Goal: Transaction & Acquisition: Purchase product/service

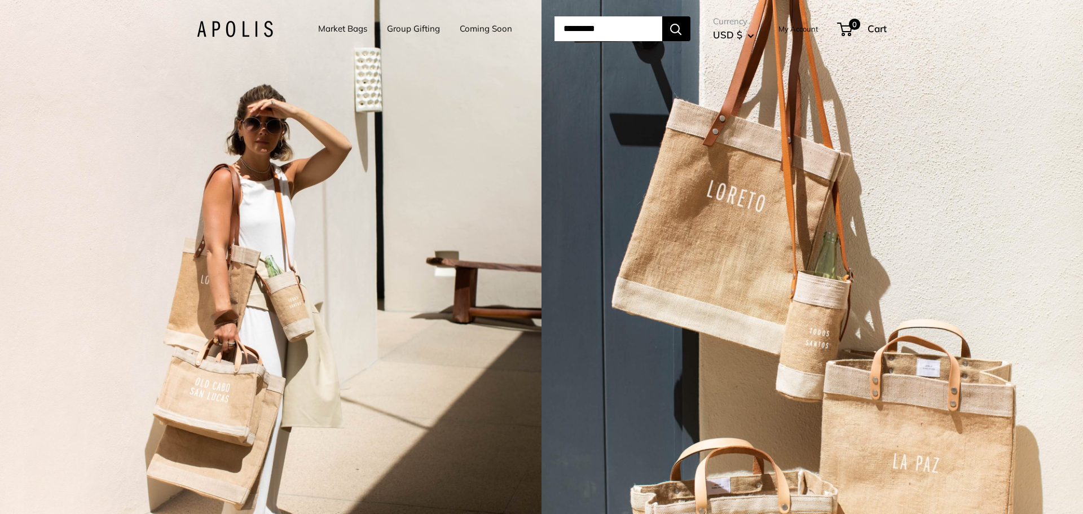
click at [338, 27] on link "Market Bags" at bounding box center [342, 29] width 49 height 16
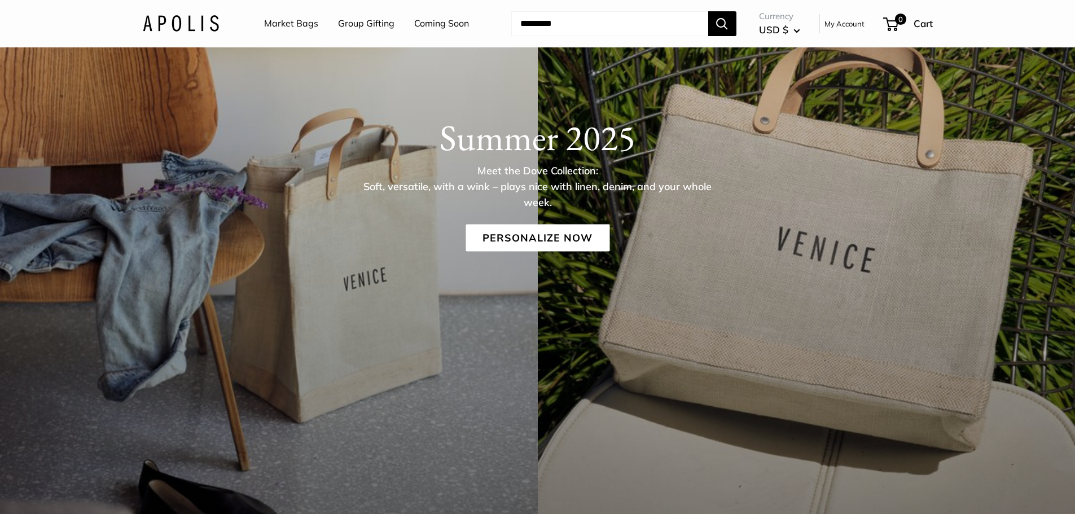
scroll to position [169, 0]
click at [530, 244] on link "Personalize Now" at bounding box center [537, 238] width 144 height 27
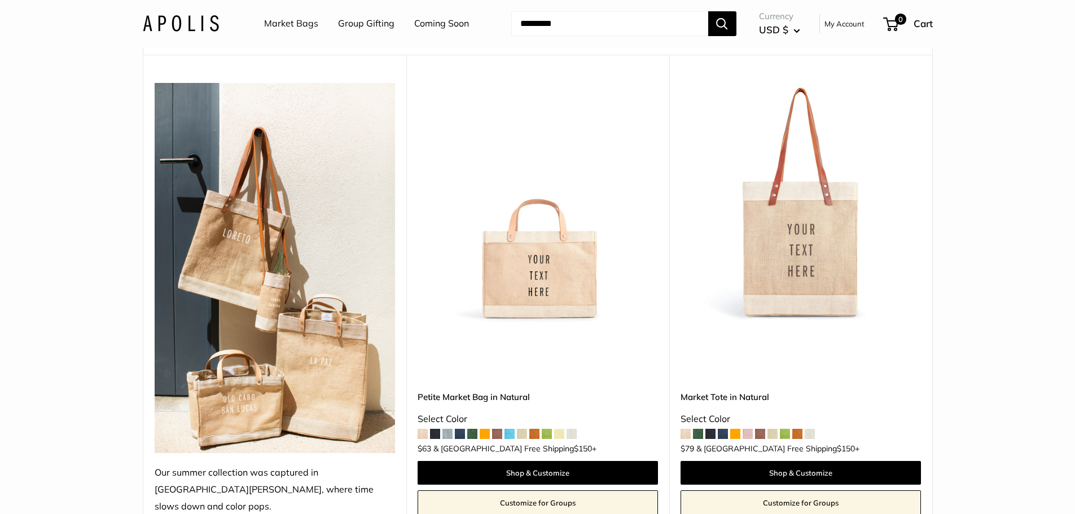
scroll to position [113, 0]
click at [473, 429] on span at bounding box center [472, 434] width 10 height 10
